Goal: Book appointment/travel/reservation

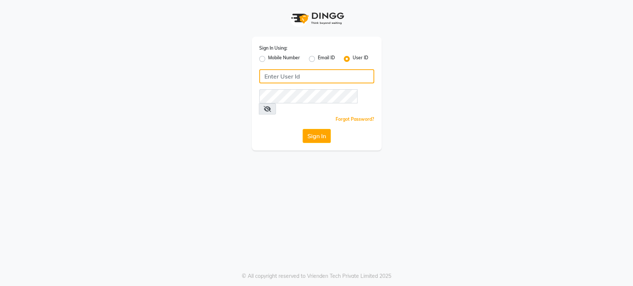
click at [270, 75] on input "Username" at bounding box center [316, 76] width 115 height 14
type input "ann"
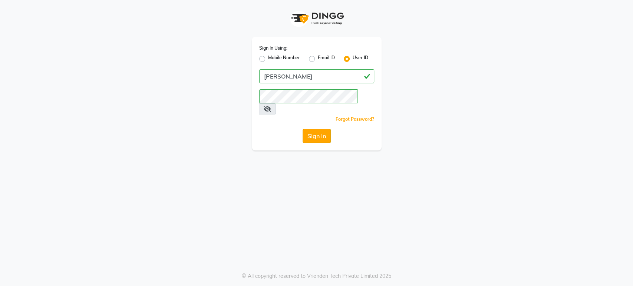
click at [315, 129] on button "Sign In" at bounding box center [317, 136] width 28 height 14
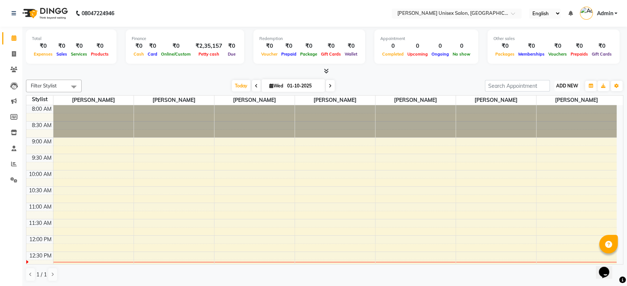
click at [568, 86] on span "ADD NEW" at bounding box center [567, 86] width 22 height 6
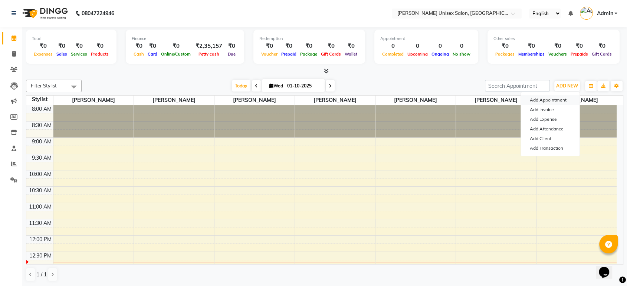
click at [554, 101] on button "Add Appointment" at bounding box center [550, 100] width 59 height 10
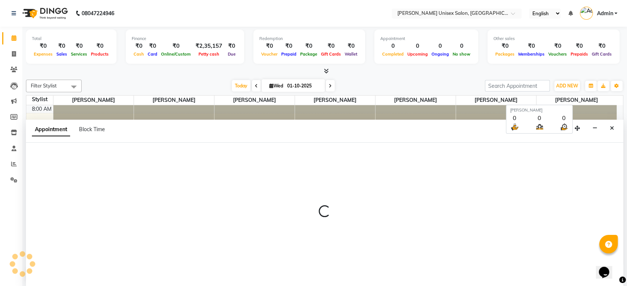
select select "540"
select select "tentative"
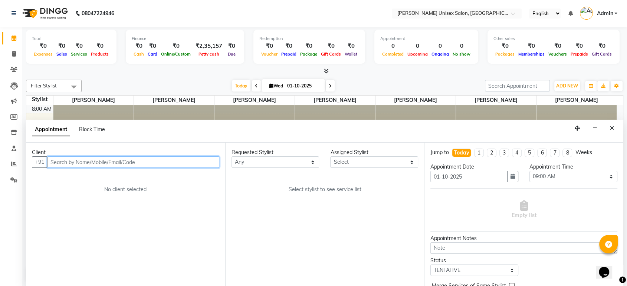
click at [101, 165] on input "text" at bounding box center [133, 163] width 172 height 12
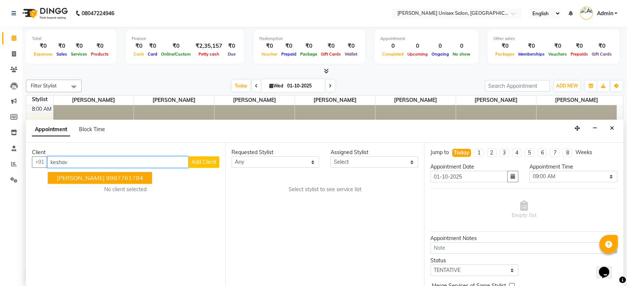
click at [118, 175] on ngb-highlight "9987761784" at bounding box center [124, 178] width 37 height 7
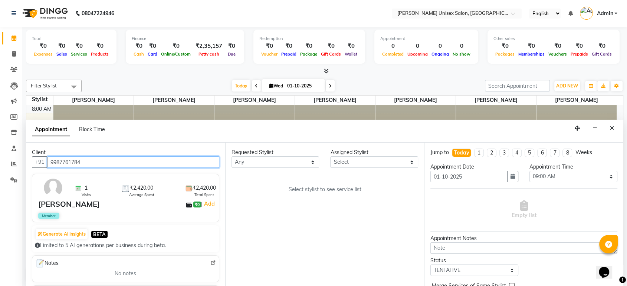
type input "9987761784"
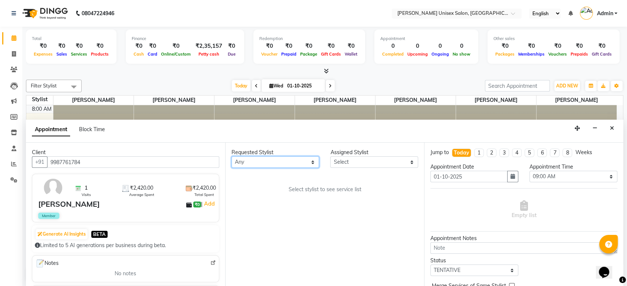
click at [253, 166] on select "Any [PERSON_NAME] [PERSON_NAME] [PERSON_NAME] Pooja [PERSON_NAME] [PERSON_NAME]…" at bounding box center [275, 163] width 88 height 12
select select "64435"
click at [231, 157] on select "Any [PERSON_NAME] [PERSON_NAME] [PERSON_NAME] Pooja [PERSON_NAME] [PERSON_NAME]…" at bounding box center [275, 163] width 88 height 12
select select "64435"
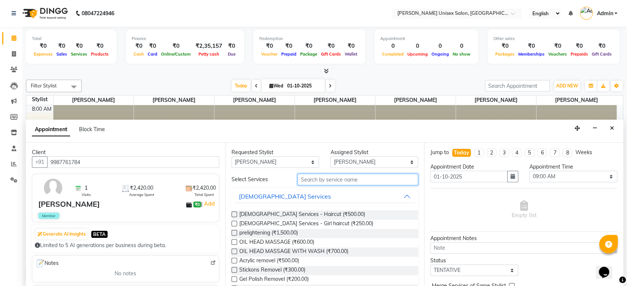
click at [309, 183] on input "text" at bounding box center [358, 180] width 121 height 12
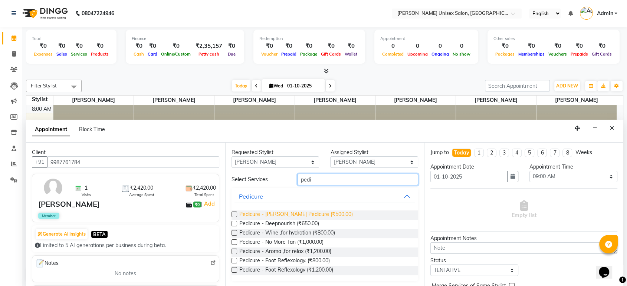
type input "pedi"
click at [305, 213] on span "Pedicure - [PERSON_NAME] Pedicure (₹500.00)" at bounding box center [296, 215] width 114 height 9
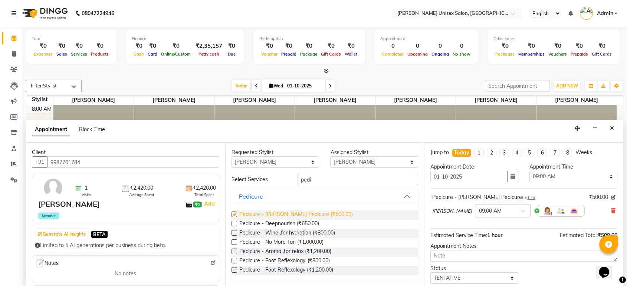
checkbox input "false"
click at [484, 178] on input "01-10-2025" at bounding box center [468, 177] width 77 height 12
click at [510, 177] on icon "button" at bounding box center [512, 176] width 4 height 5
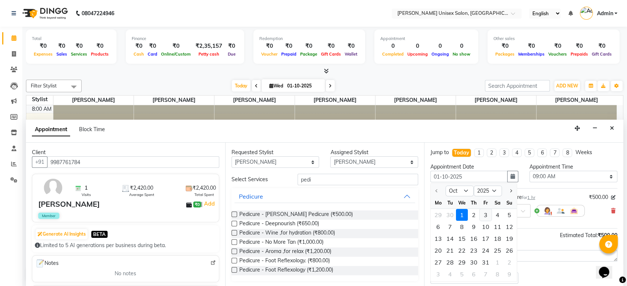
click at [486, 214] on div "3" at bounding box center [486, 215] width 12 height 12
type input "03-10-2025"
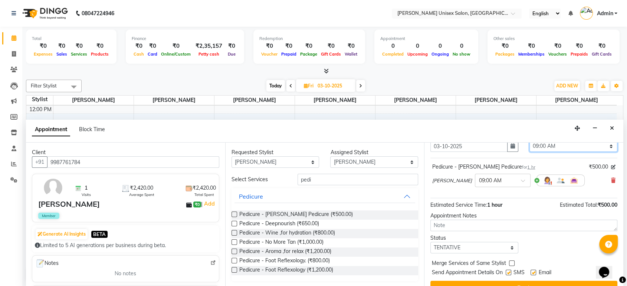
scroll to position [28, 0]
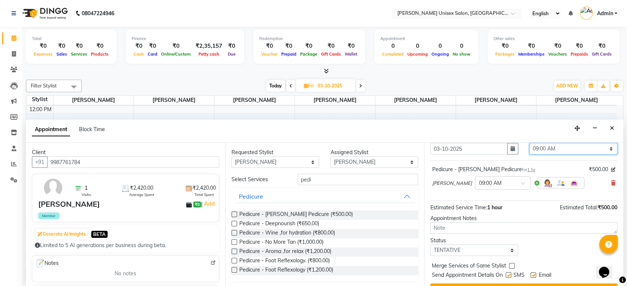
click at [562, 147] on select "Select 09:00 AM 09:15 AM 09:30 AM 09:45 AM 10:00 AM 10:15 AM 10:30 AM 10:45 AM …" at bounding box center [573, 149] width 88 height 12
select select "1140"
click at [529, 143] on select "Select 09:00 AM 09:15 AM 09:30 AM 09:45 AM 10:00 AM 10:15 AM 10:30 AM 10:45 AM …" at bounding box center [573, 149] width 88 height 12
click at [276, 163] on select "Any [PERSON_NAME] [PERSON_NAME] [PERSON_NAME] Pooja [PERSON_NAME] [PERSON_NAME]…" at bounding box center [275, 163] width 88 height 12
select select "64437"
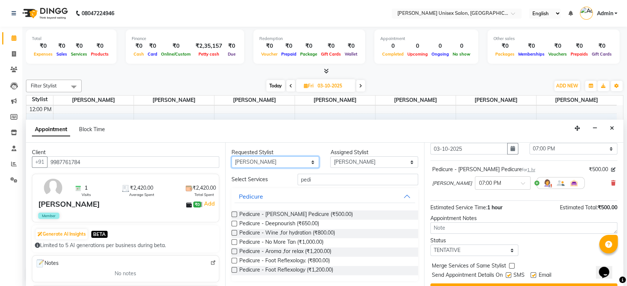
click at [231, 157] on select "Any [PERSON_NAME] [PERSON_NAME] [PERSON_NAME] Pooja [PERSON_NAME] [PERSON_NAME]…" at bounding box center [275, 163] width 88 height 12
select select "64437"
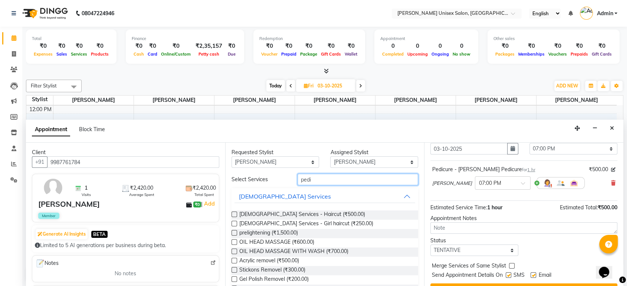
click at [310, 182] on input "pedi" at bounding box center [358, 180] width 121 height 12
type input "p"
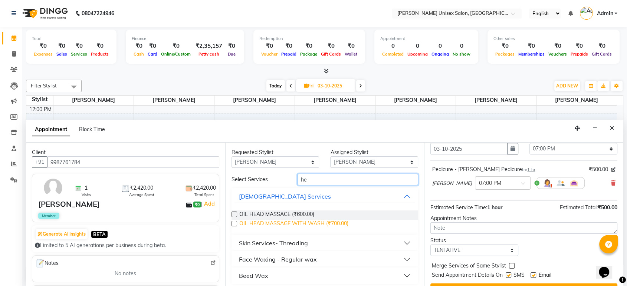
type input "he"
click at [273, 221] on span "OIL HEAD MASSAGE WITH WASH (₹700.00)" at bounding box center [293, 224] width 109 height 9
checkbox input "false"
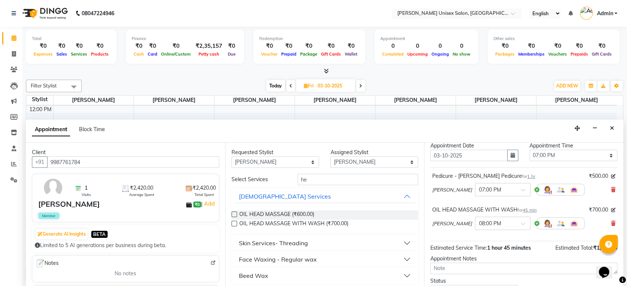
scroll to position [0, 0]
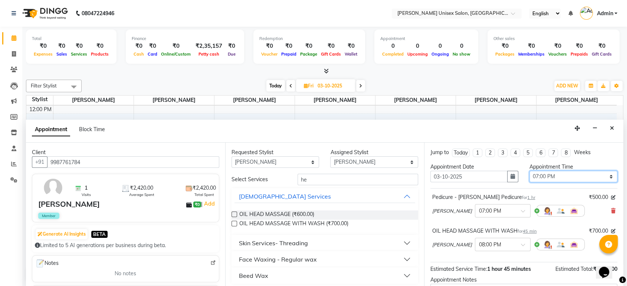
click at [556, 177] on select "Select 09:00 AM 09:15 AM 09:30 AM 09:45 AM 10:00 AM 10:15 AM 10:30 AM 10:45 AM …" at bounding box center [573, 177] width 88 height 12
click at [529, 171] on select "Select 09:00 AM 09:15 AM 09:30 AM 09:45 AM 10:00 AM 10:15 AM 10:30 AM 10:45 AM …" at bounding box center [573, 177] width 88 height 12
click at [559, 179] on select "Select 09:00 AM 09:15 AM 09:30 AM 09:45 AM 10:00 AM 10:15 AM 10:30 AM 10:45 AM …" at bounding box center [573, 177] width 88 height 12
select select "1140"
click at [529, 171] on select "Select 09:00 AM 09:15 AM 09:30 AM 09:45 AM 10:00 AM 10:15 AM 10:30 AM 10:45 AM …" at bounding box center [573, 177] width 88 height 12
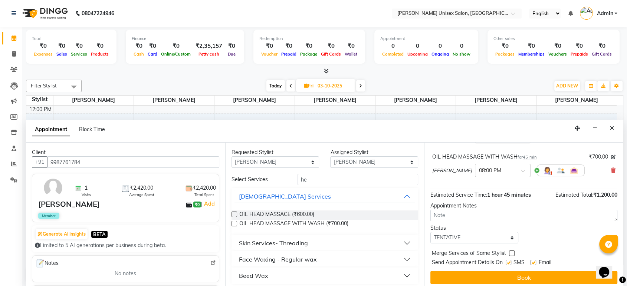
scroll to position [77, 0]
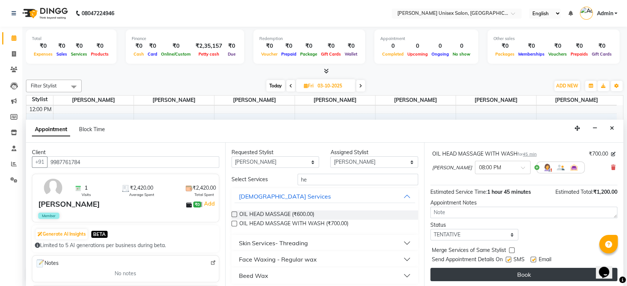
click at [522, 272] on button "Book" at bounding box center [523, 274] width 187 height 13
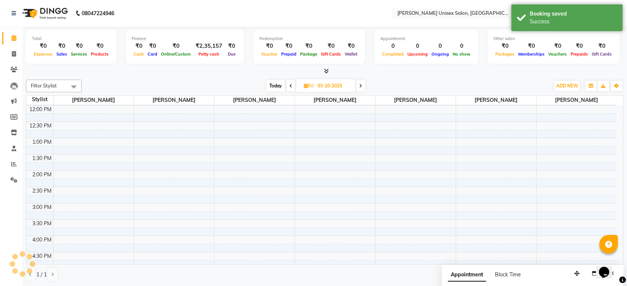
scroll to position [0, 0]
